Goal: Find specific page/section: Find specific page/section

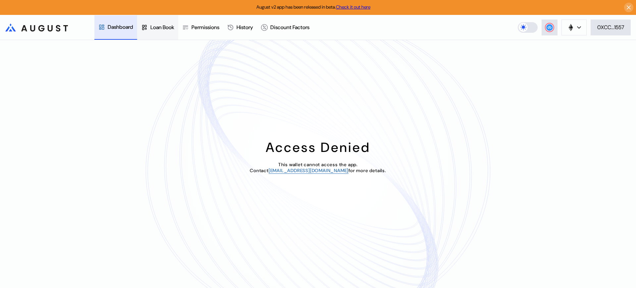
click at [165, 27] on div "Loan Book" at bounding box center [162, 27] width 24 height 7
click at [560, 56] on div "Access Denied This wallet cannot access the app. Contact operations@augustdigit…" at bounding box center [318, 164] width 636 height 248
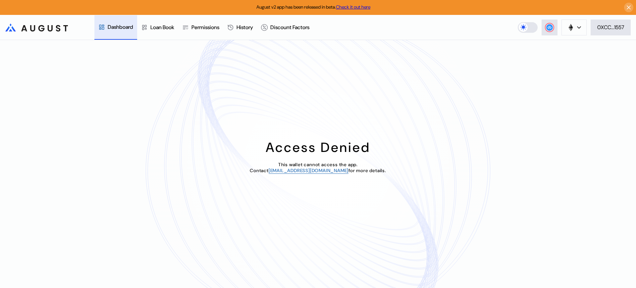
click at [560, 56] on div "Access Denied This wallet cannot access the app. Contact operations@augustdigit…" at bounding box center [318, 164] width 636 height 248
click at [165, 27] on div "Loan Book" at bounding box center [162, 27] width 24 height 7
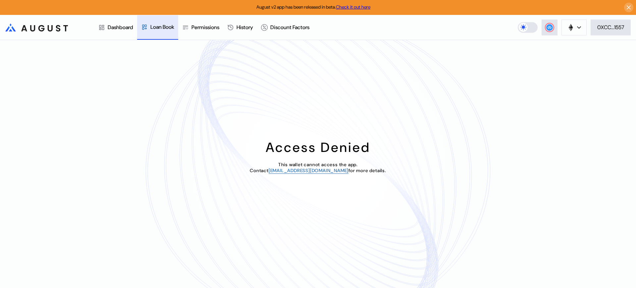
click at [165, 27] on div "Loan Book" at bounding box center [162, 27] width 24 height 7
